Goal: Use online tool/utility: Utilize a website feature to perform a specific function

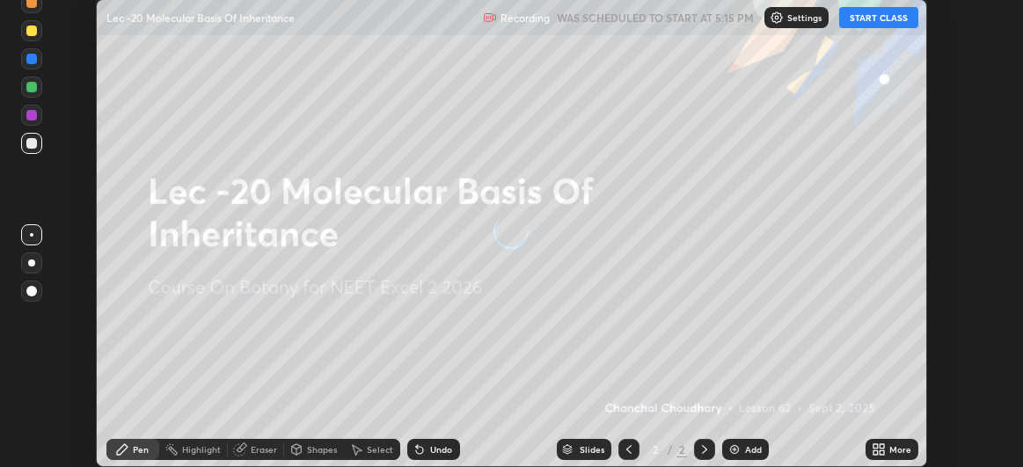
scroll to position [467, 1023]
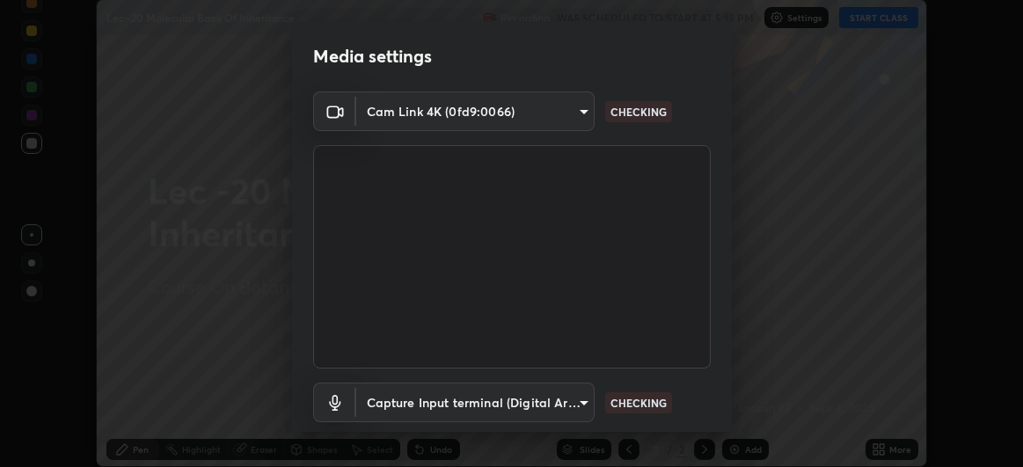
type input "df463704efc8c3d6d82446285d3d8ad2bc58552bb9147a11c789301828a3090f"
click at [577, 403] on body "Erase all Lec -20 Molecular Basis Of Inheritance Recording WAS SCHEDULED TO STA…" at bounding box center [511, 233] width 1023 height 467
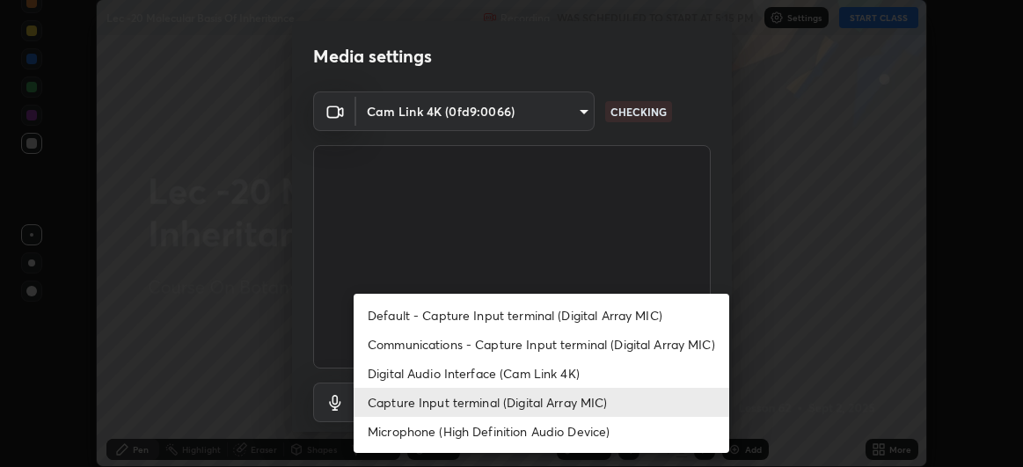
click at [563, 428] on li "Microphone (High Definition Audio Device)" at bounding box center [542, 431] width 376 height 29
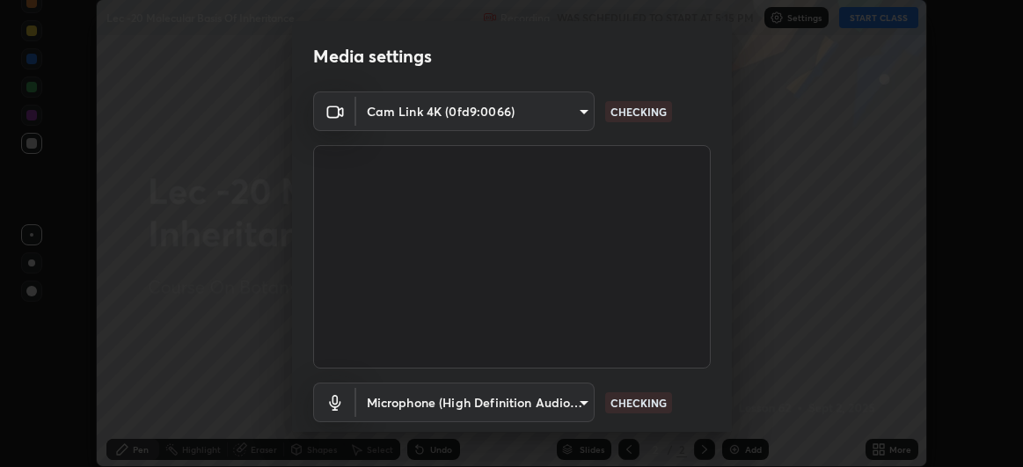
click at [569, 405] on body "Erase all Lec -20 Molecular Basis Of Inheritance Recording WAS SCHEDULED TO STA…" at bounding box center [511, 233] width 1023 height 467
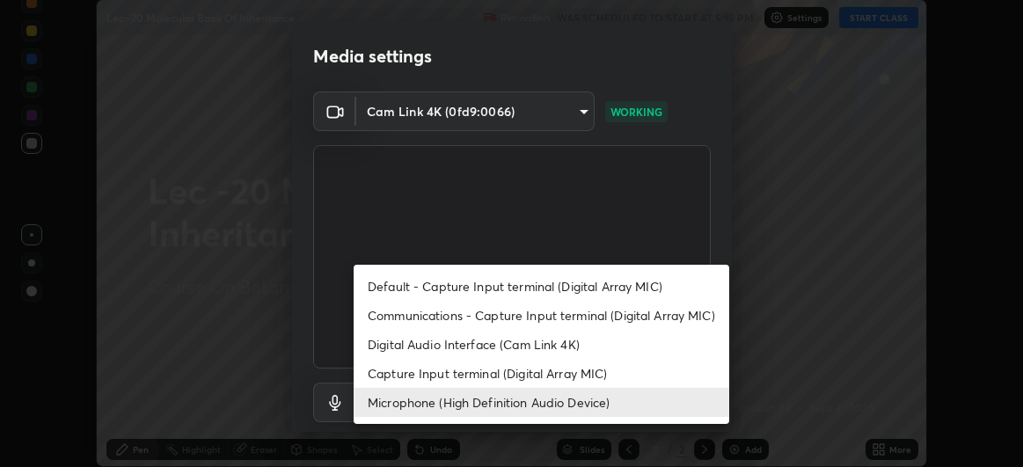
click at [573, 375] on li "Capture Input terminal (Digital Array MIC)" at bounding box center [542, 373] width 376 height 29
type input "ece8f8853de555797037c7b4c2fce5a63926e0fd70ab2893a4a5e1b323af3a7d"
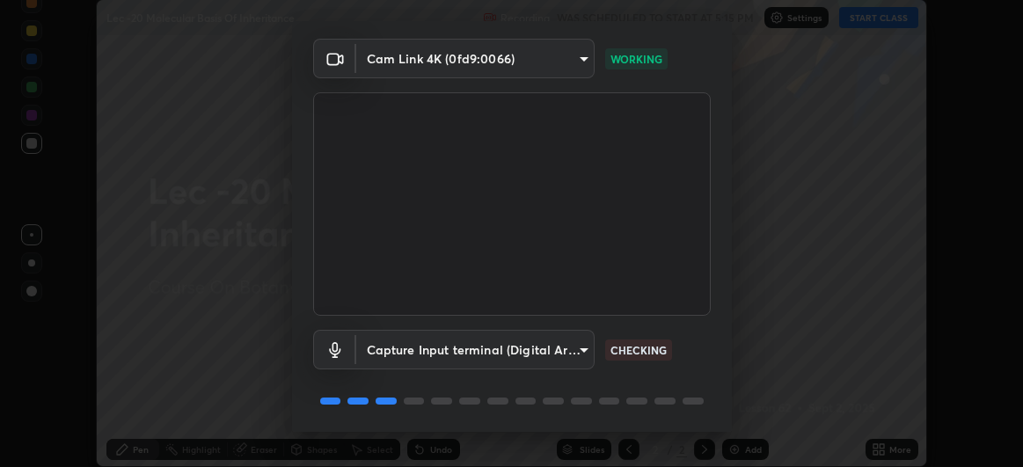
scroll to position [108, 0]
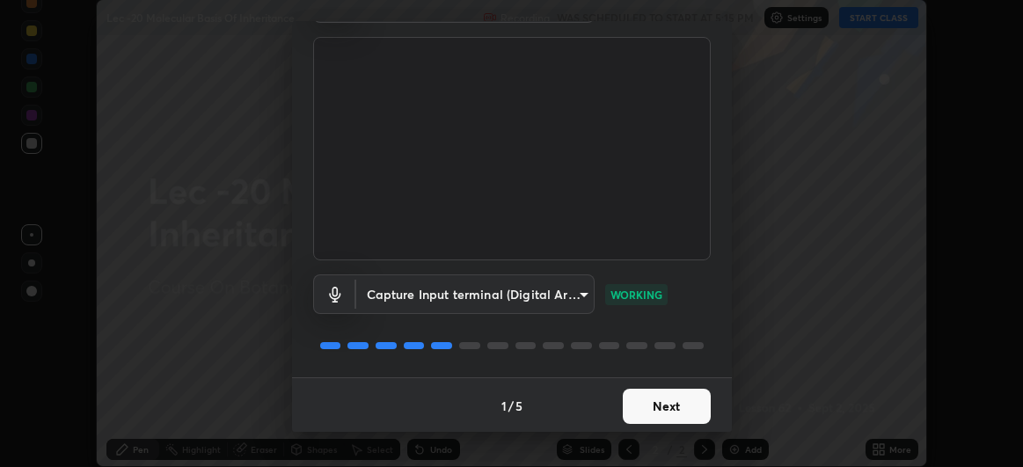
click at [663, 403] on button "Next" at bounding box center [667, 406] width 88 height 35
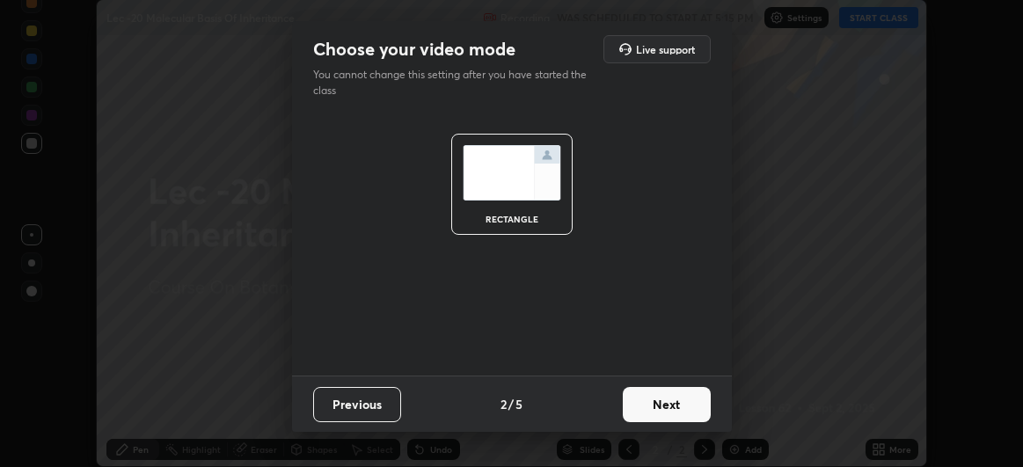
scroll to position [0, 0]
click at [652, 405] on button "Next" at bounding box center [667, 404] width 88 height 35
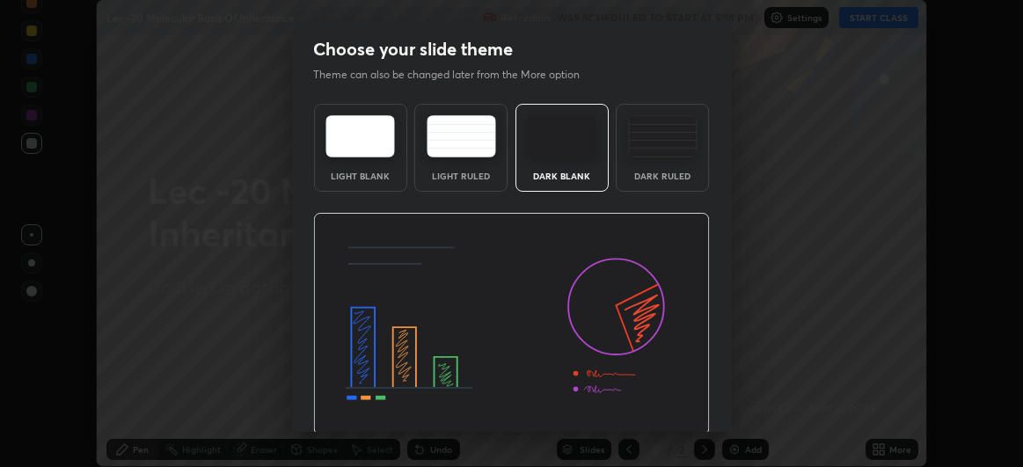
click at [654, 401] on img at bounding box center [511, 324] width 397 height 223
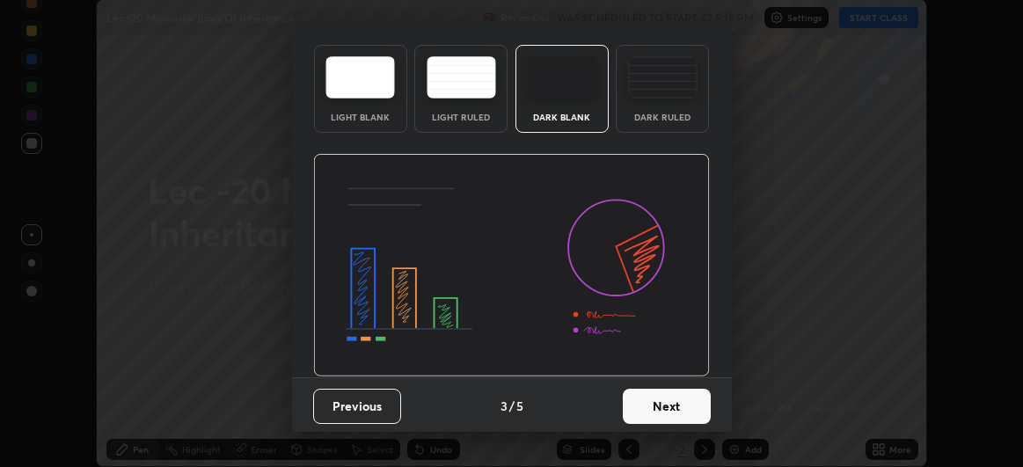
click at [635, 412] on button "Next" at bounding box center [667, 406] width 88 height 35
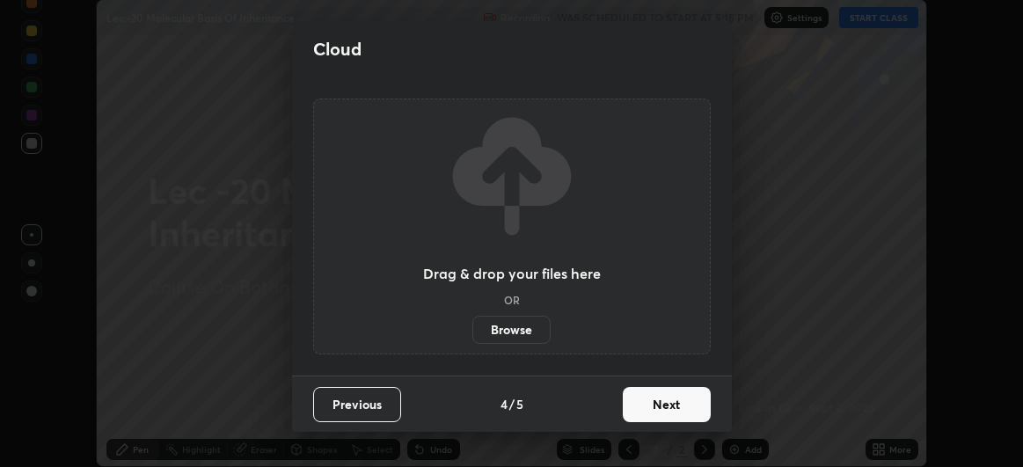
scroll to position [0, 0]
click at [641, 411] on button "Next" at bounding box center [667, 404] width 88 height 35
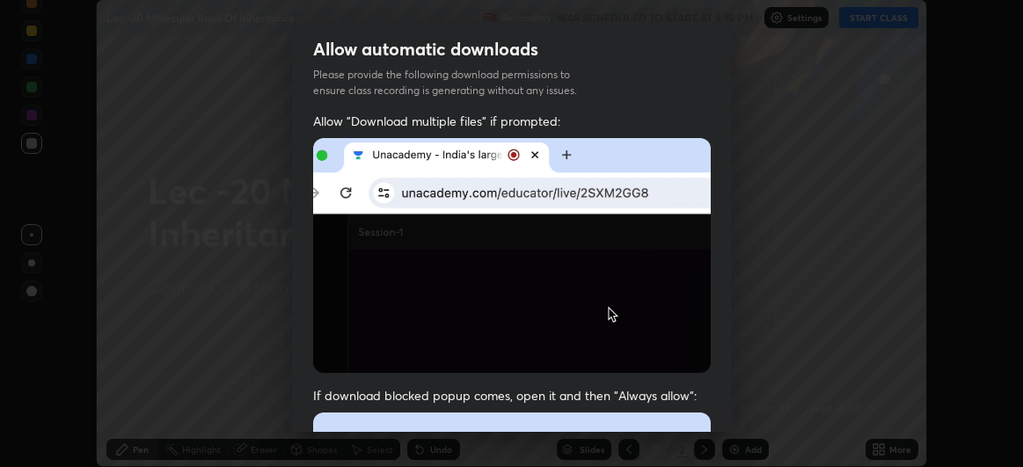
click at [660, 293] on img at bounding box center [512, 255] width 398 height 235
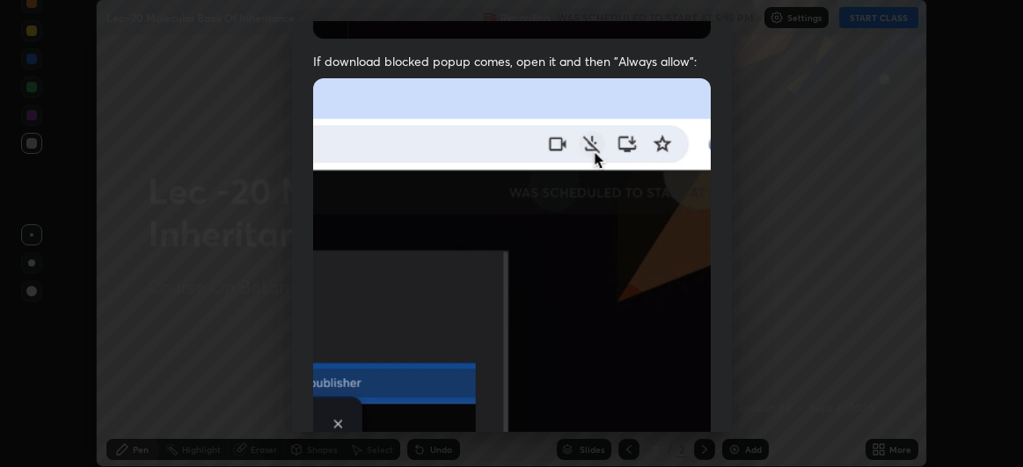
scroll to position [468, 0]
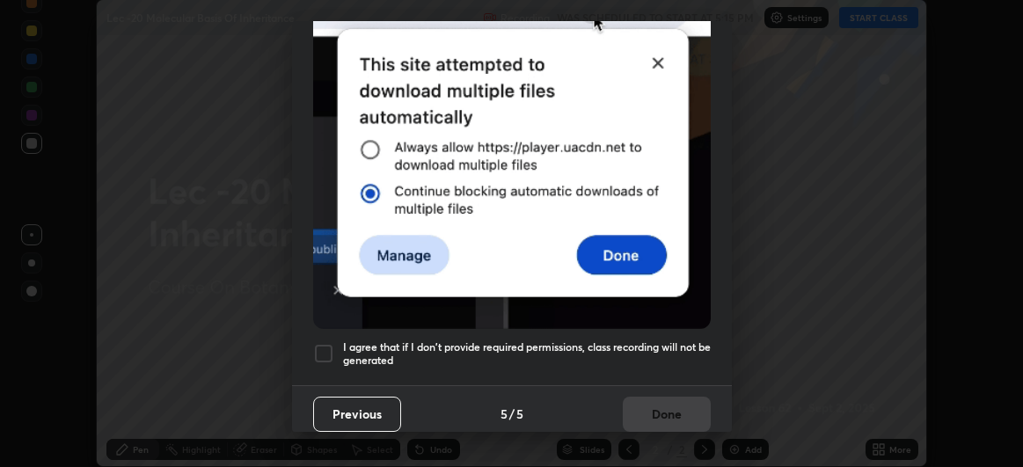
click at [328, 346] on div at bounding box center [323, 353] width 21 height 21
click at [669, 412] on button "Done" at bounding box center [667, 414] width 88 height 35
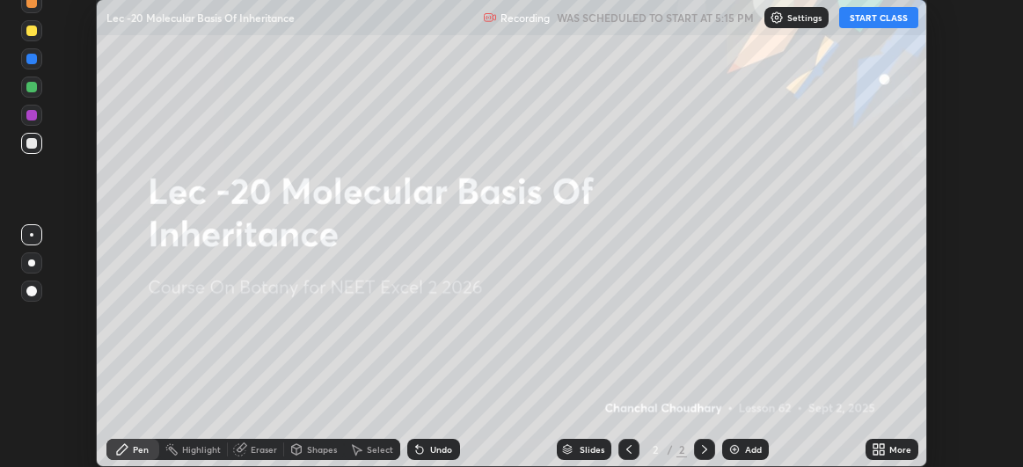
click at [871, 13] on button "START CLASS" at bounding box center [878, 17] width 79 height 21
click at [752, 454] on div "Add" at bounding box center [753, 449] width 17 height 9
